Goal: Transaction & Acquisition: Subscribe to service/newsletter

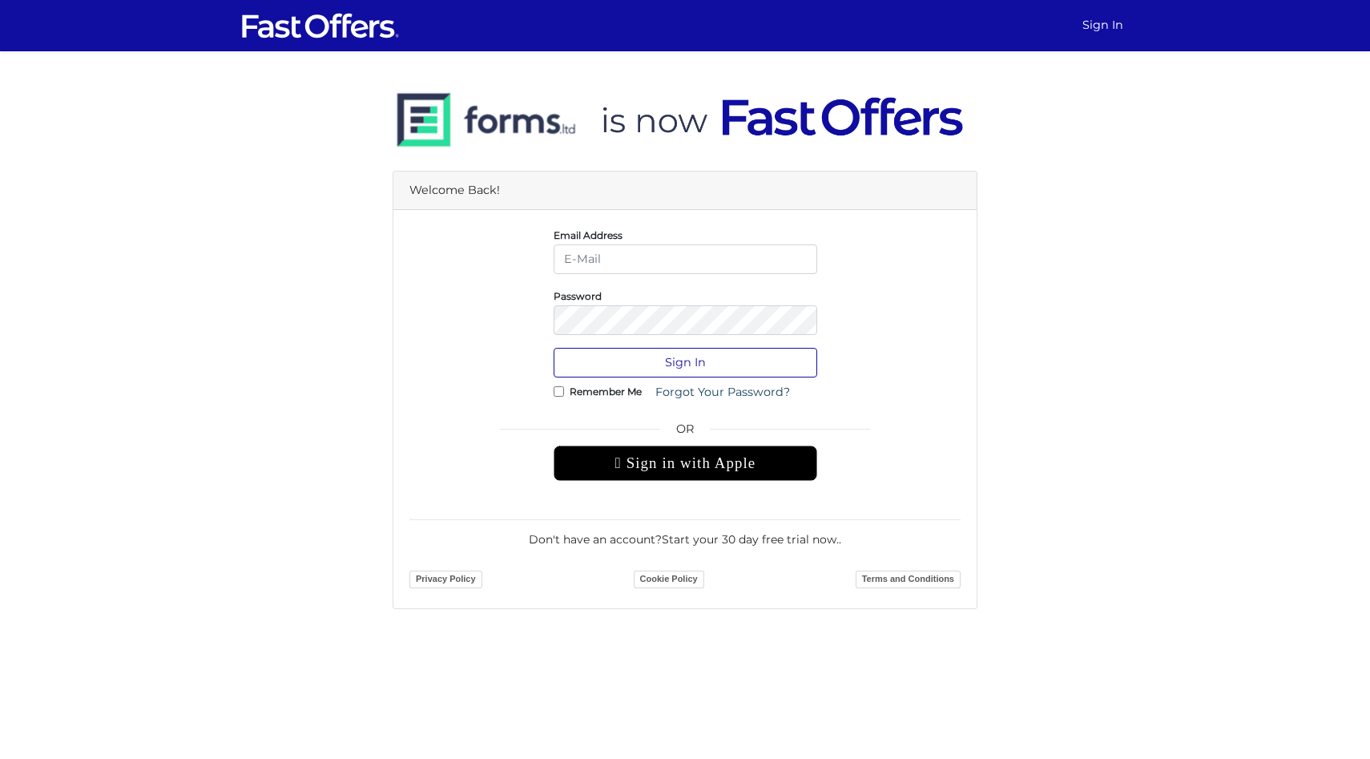
type input "[EMAIL_ADDRESS][DOMAIN_NAME]"
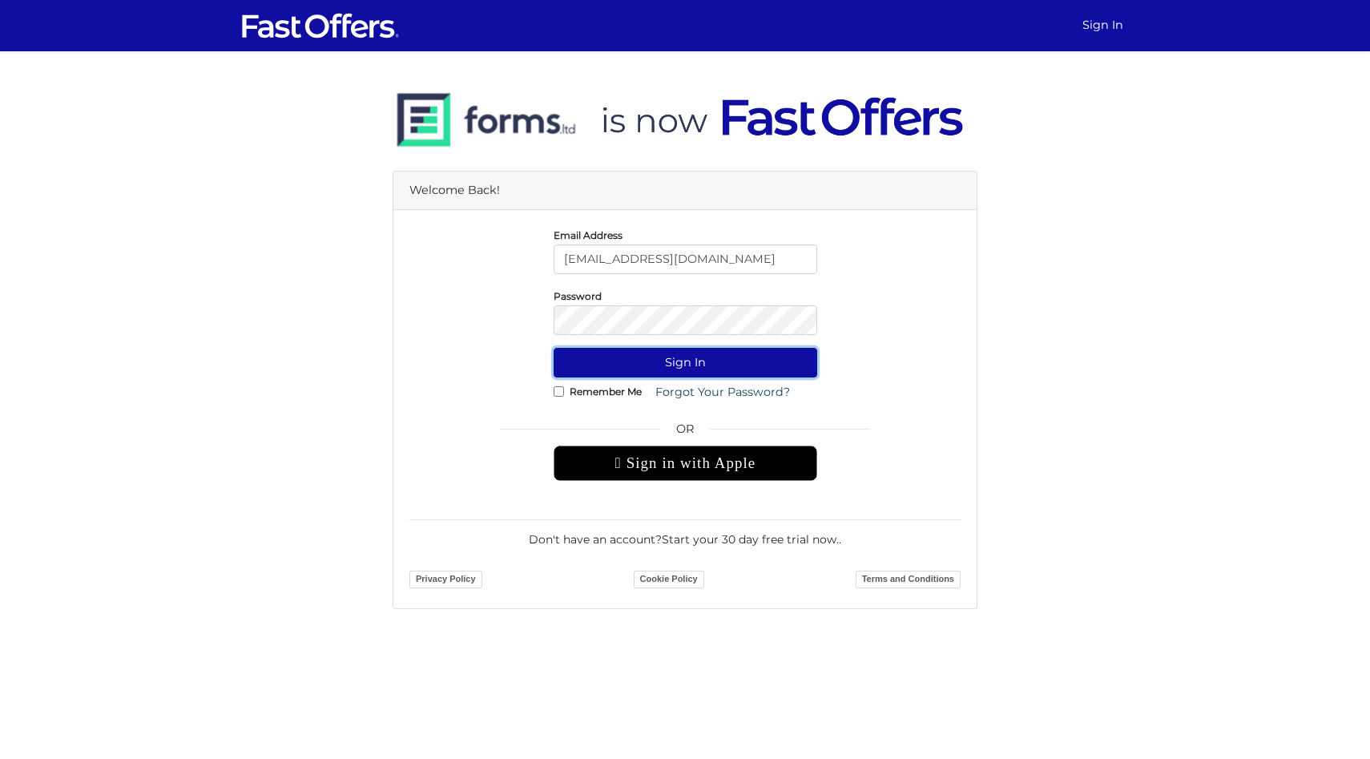
click at [688, 361] on button "Sign In" at bounding box center [686, 363] width 264 height 30
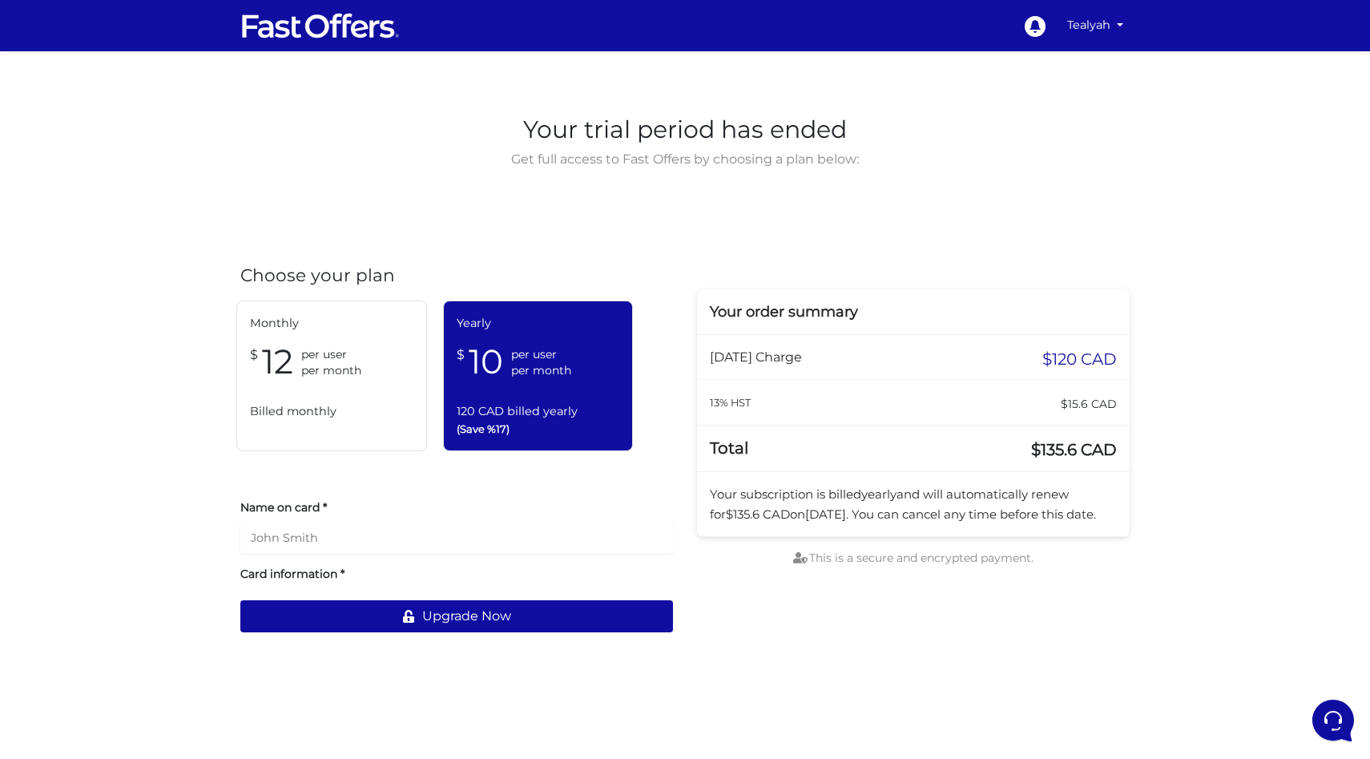
click at [321, 393] on div "Monthly $ 12 per user per month Billed monthly" at bounding box center [331, 376] width 191 height 151
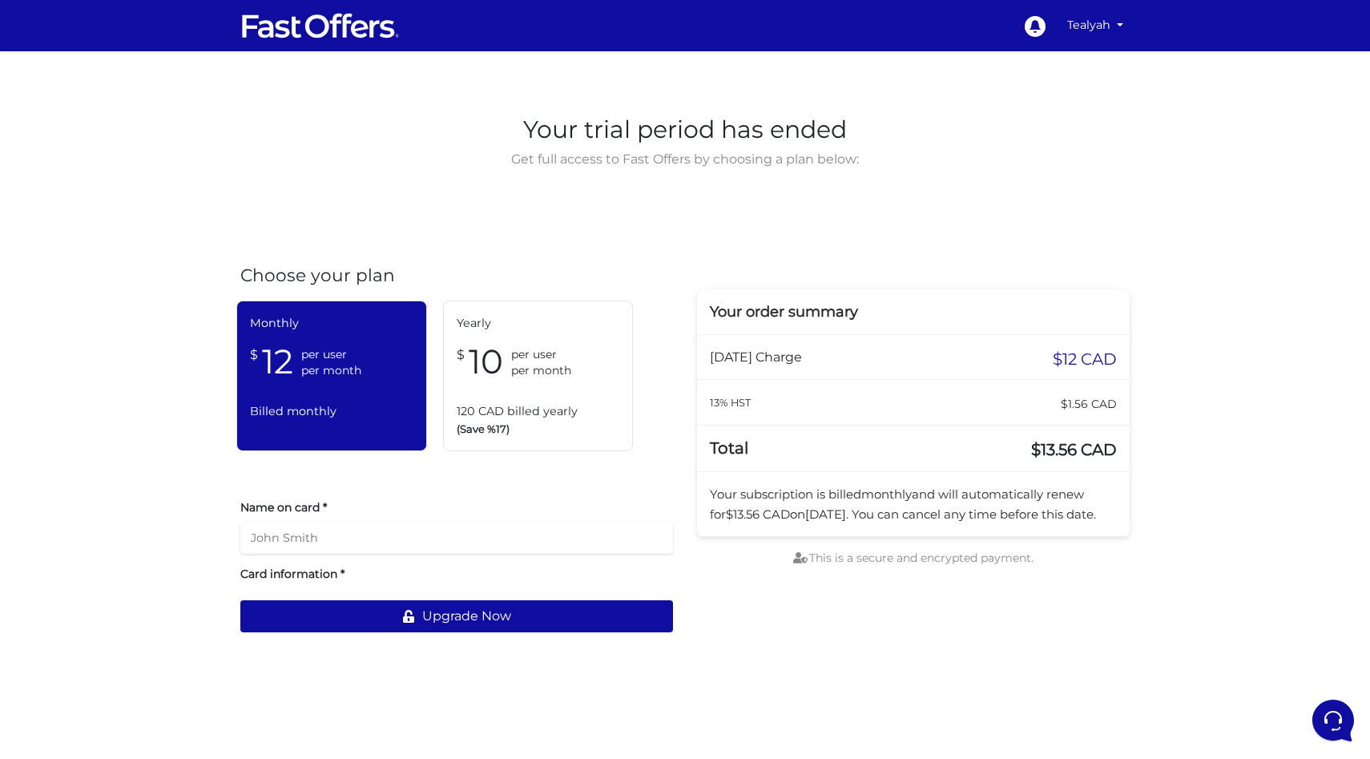
click at [410, 541] on input "text" at bounding box center [456, 538] width 433 height 32
